Goal: Task Accomplishment & Management: Use online tool/utility

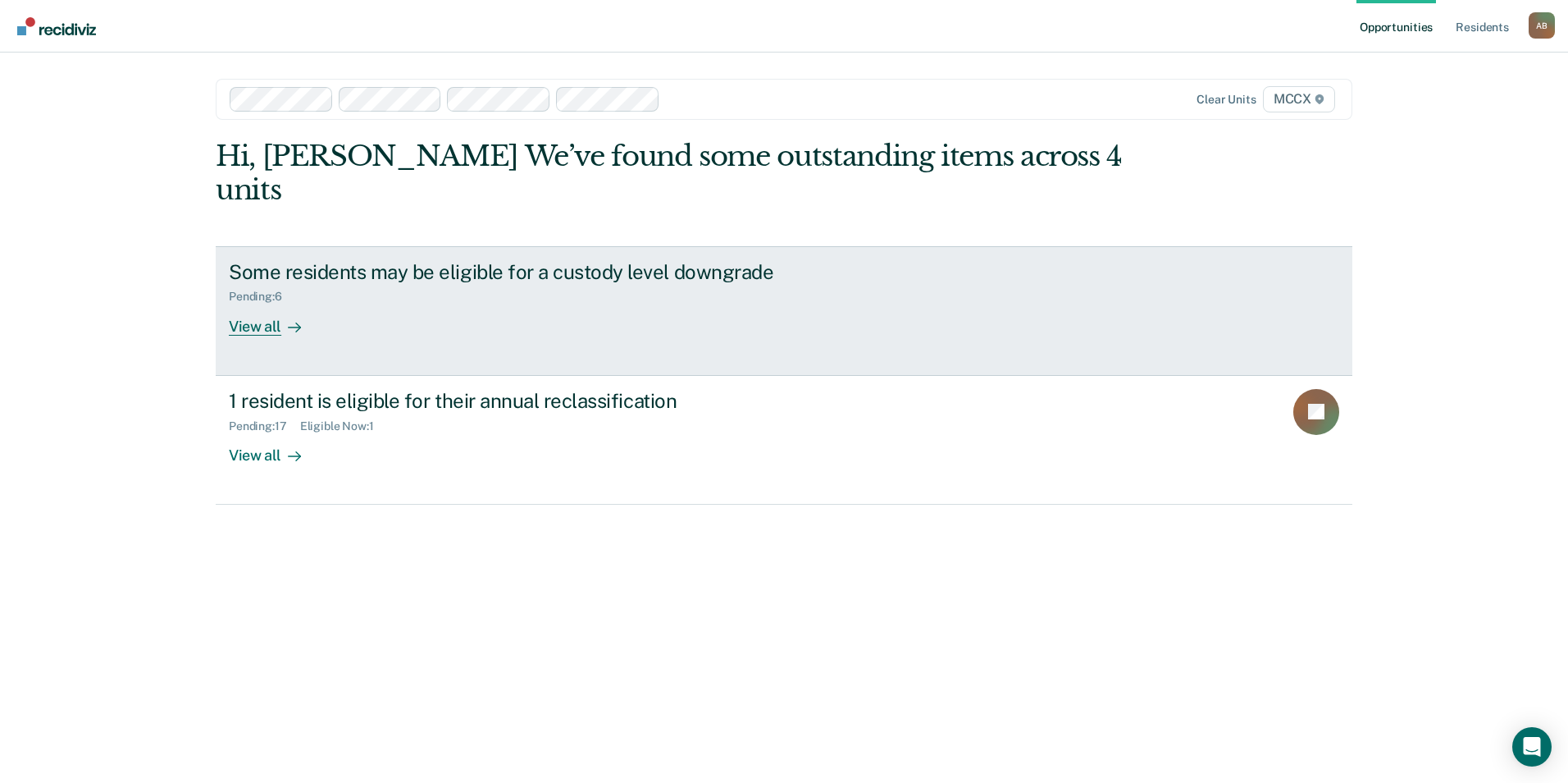
click at [284, 317] on div at bounding box center [290, 326] width 20 height 19
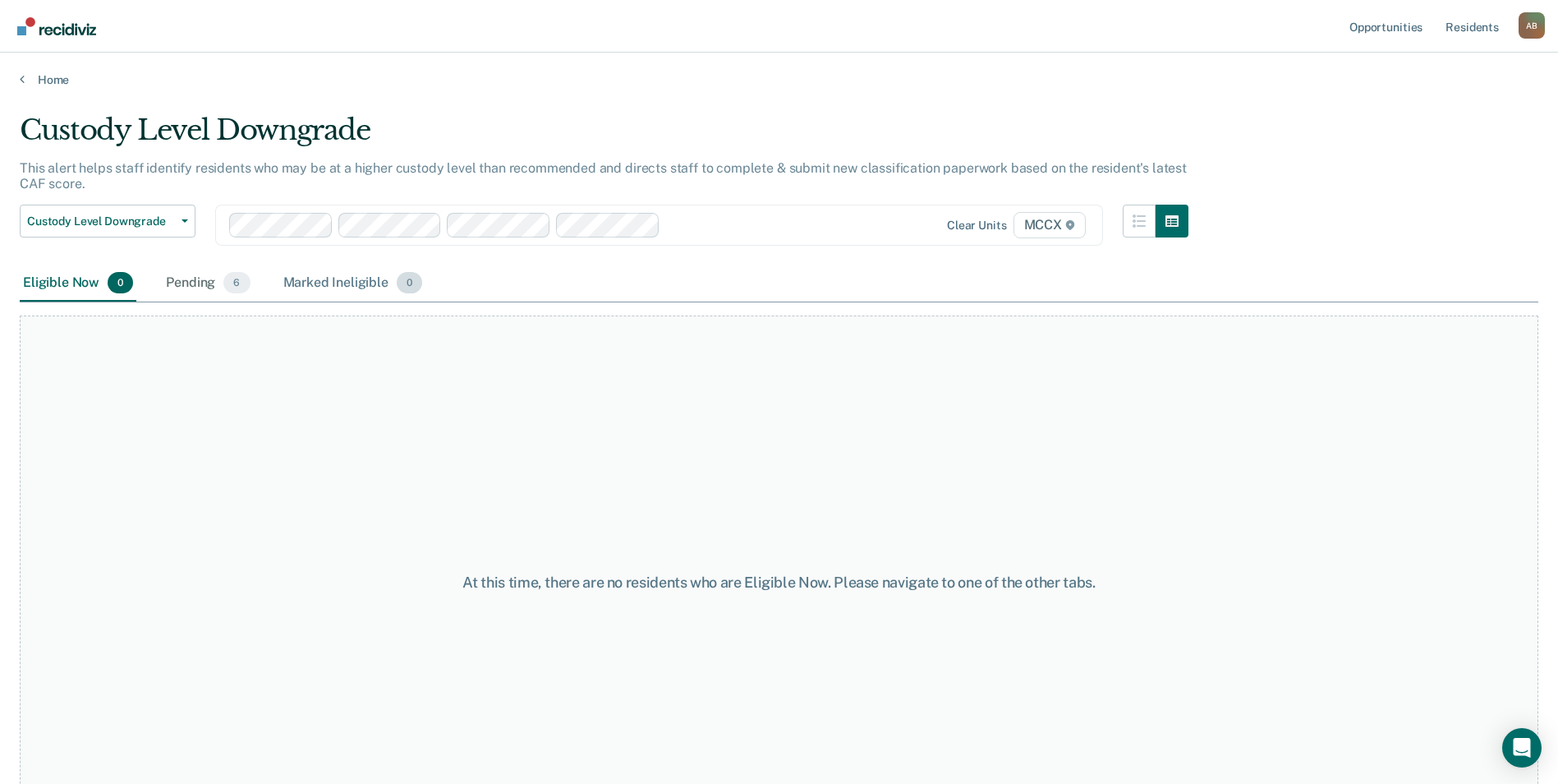
click at [342, 272] on div "Marked Ineligible 0" at bounding box center [354, 283] width 146 height 37
click at [195, 281] on div "Pending 6" at bounding box center [207, 283] width 90 height 37
